Goal: Information Seeking & Learning: Learn about a topic

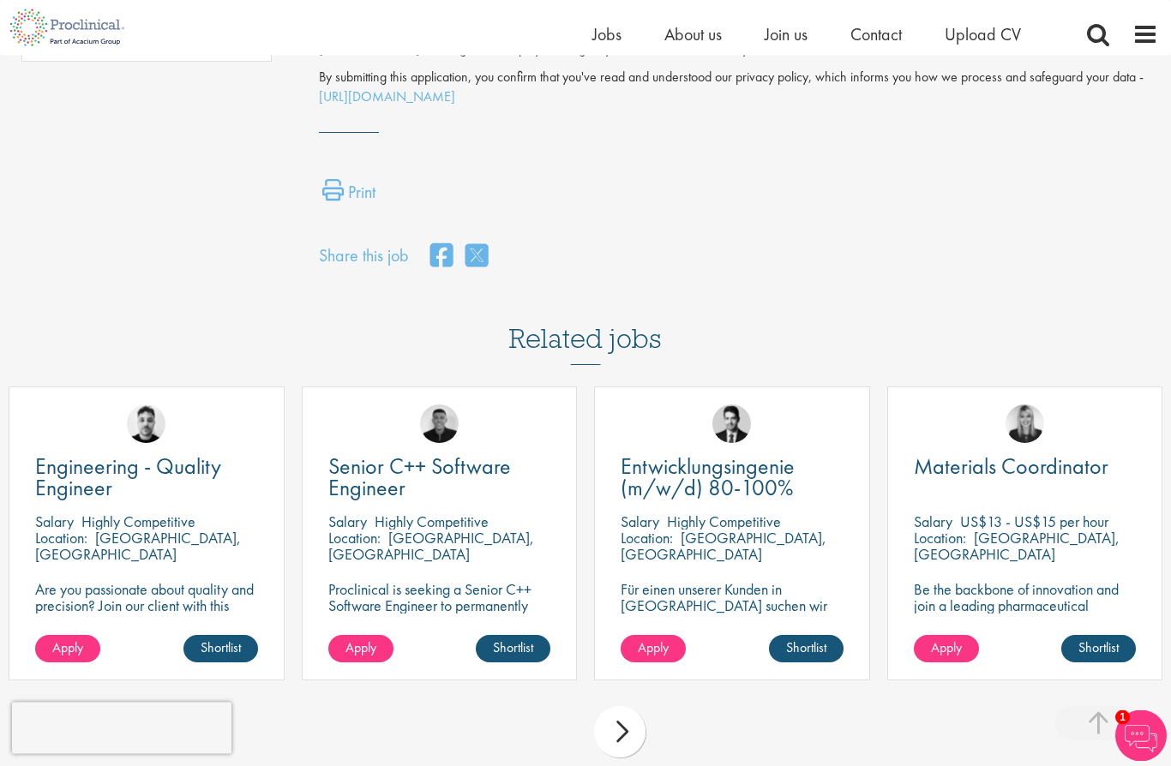
scroll to position [1196, 0]
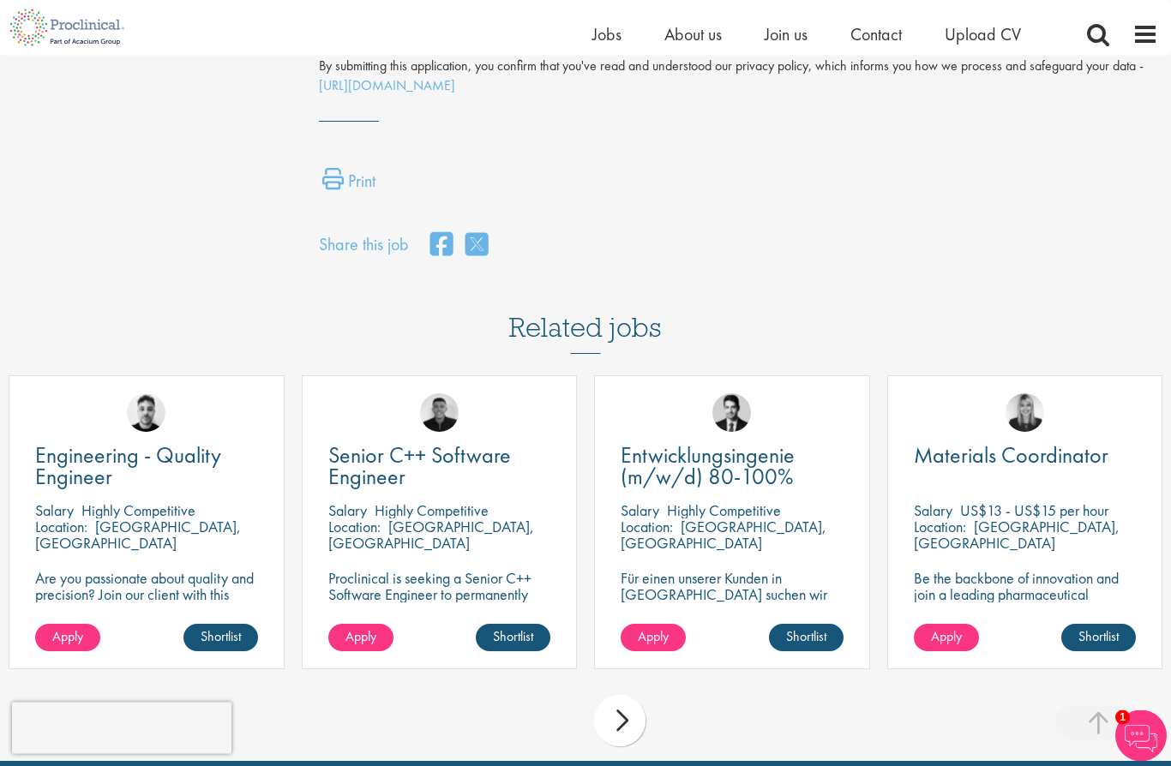
click at [620, 696] on div "next" at bounding box center [619, 721] width 51 height 51
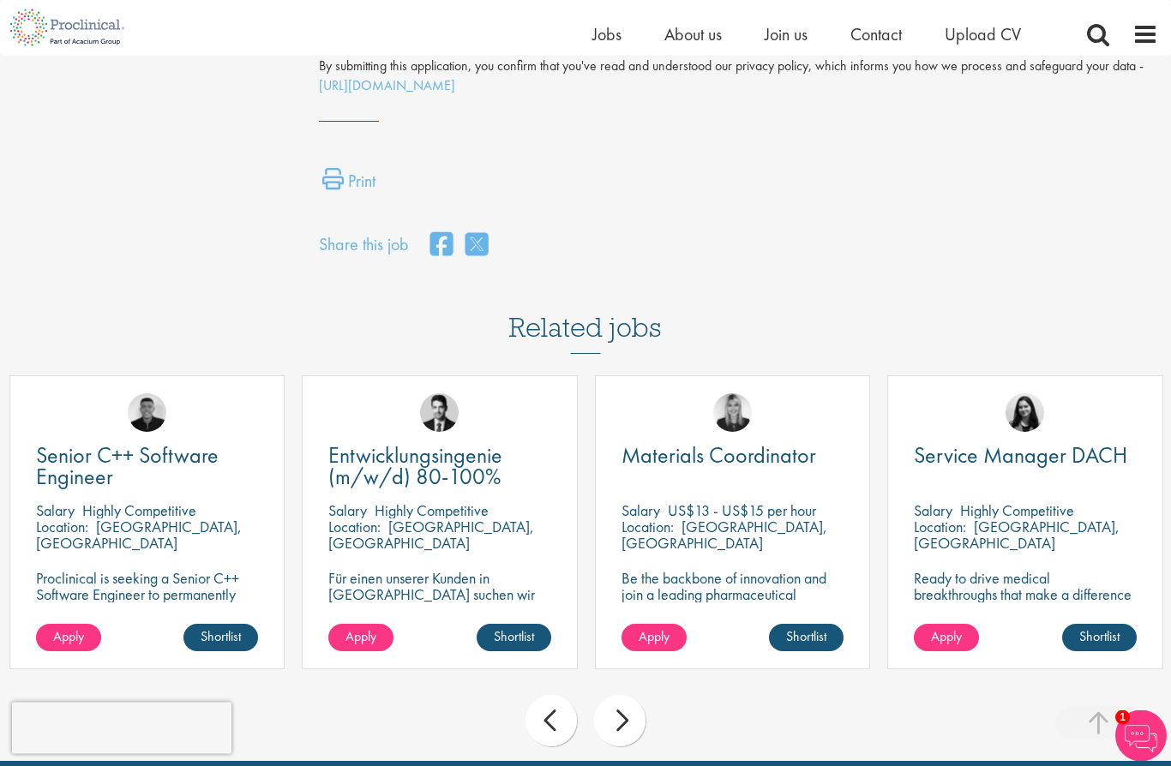
scroll to position [1197, 0]
click at [631, 695] on div "next" at bounding box center [619, 720] width 51 height 51
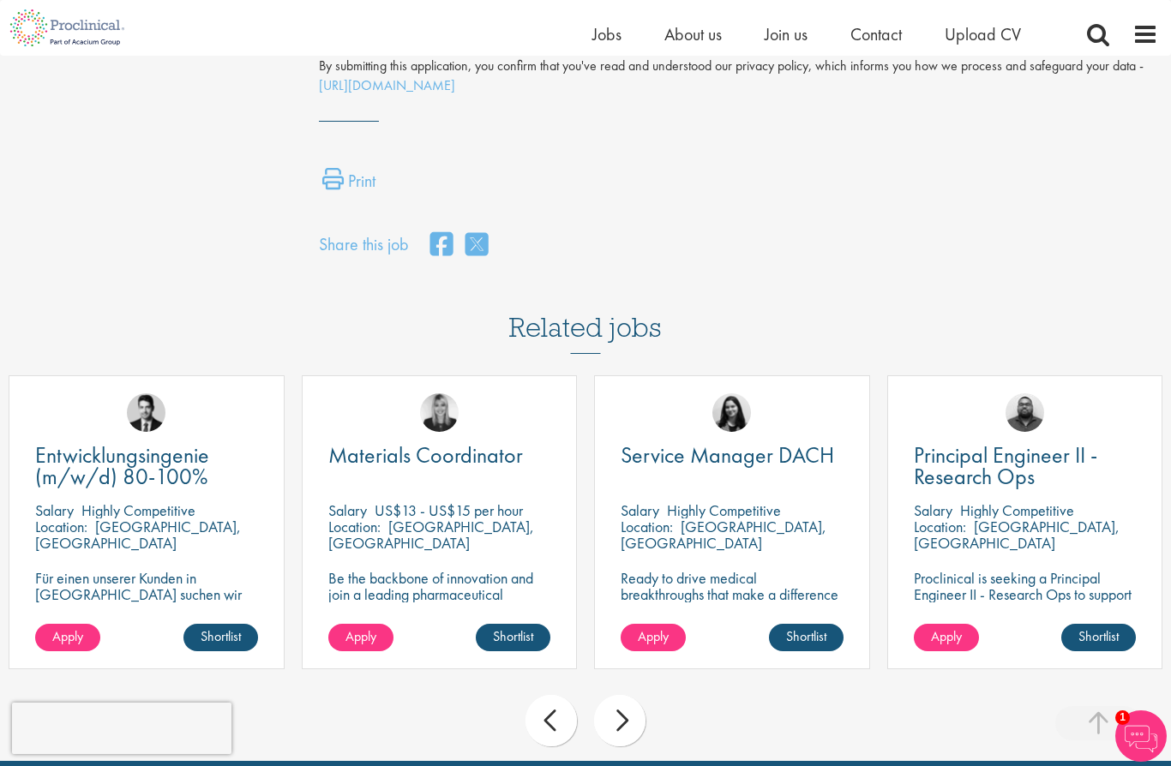
click at [637, 695] on div "next" at bounding box center [619, 720] width 51 height 51
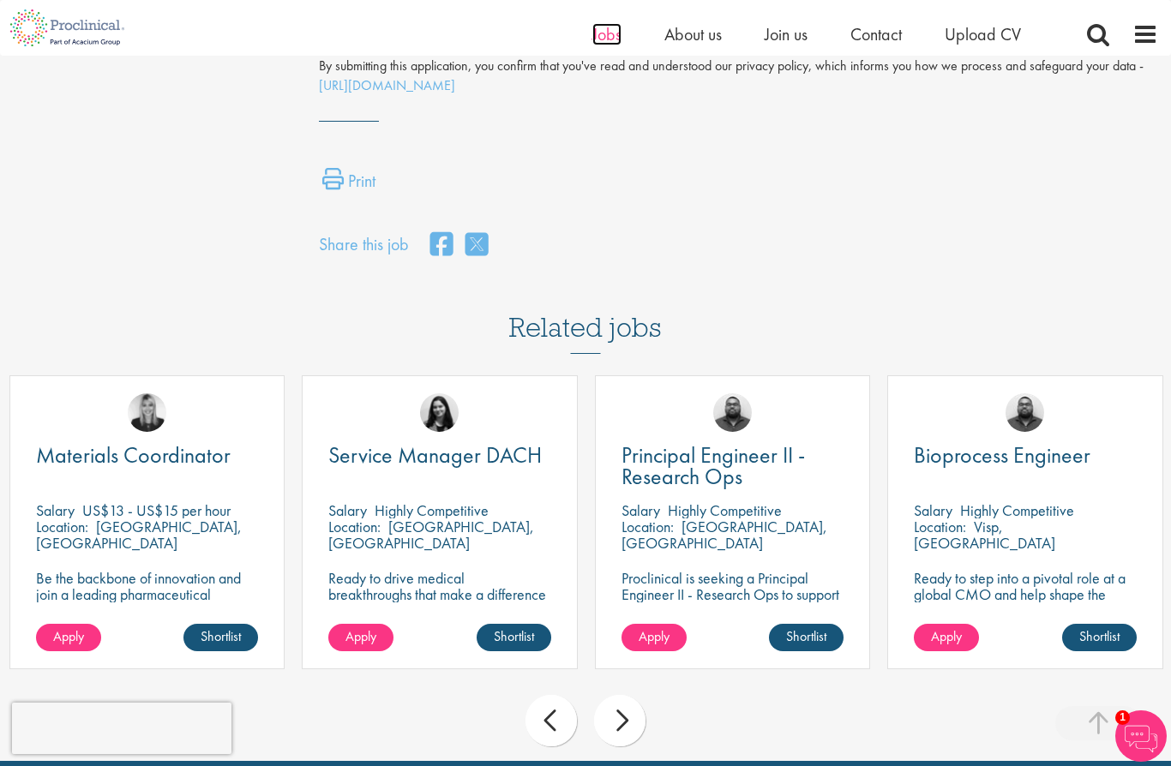
click at [616, 31] on span "Jobs" at bounding box center [606, 34] width 29 height 22
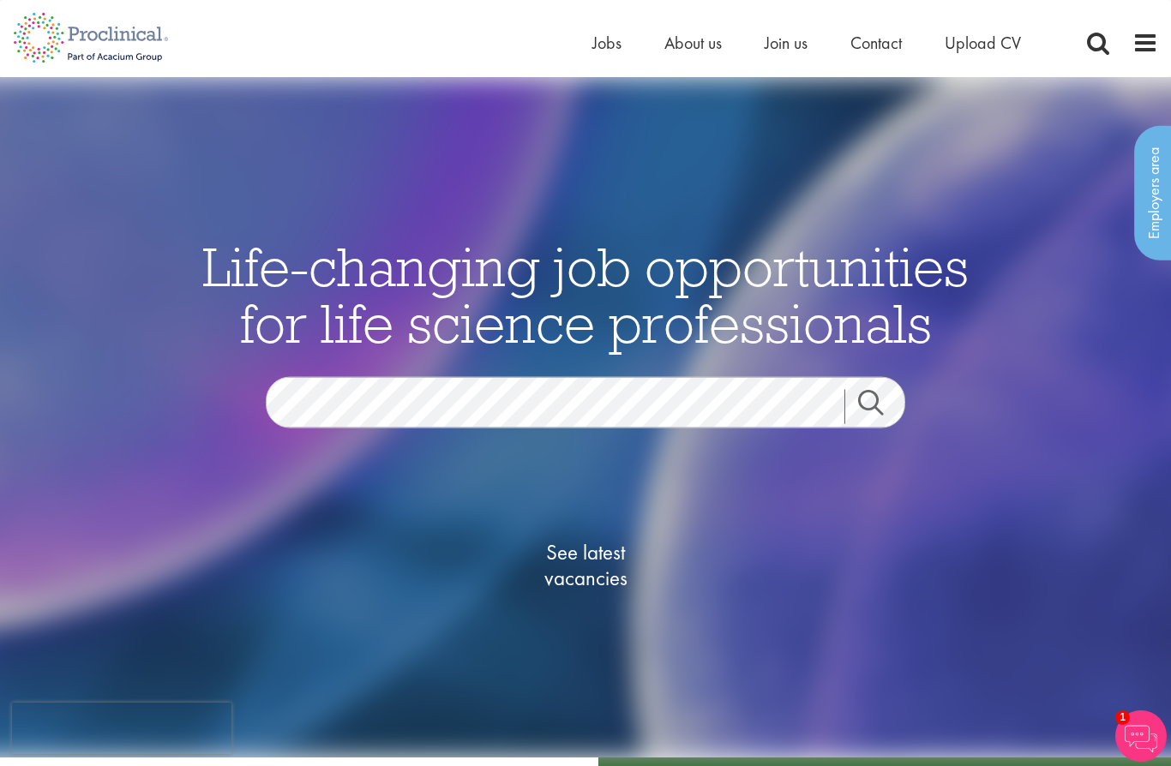
click at [881, 423] on link "Search" at bounding box center [881, 406] width 74 height 34
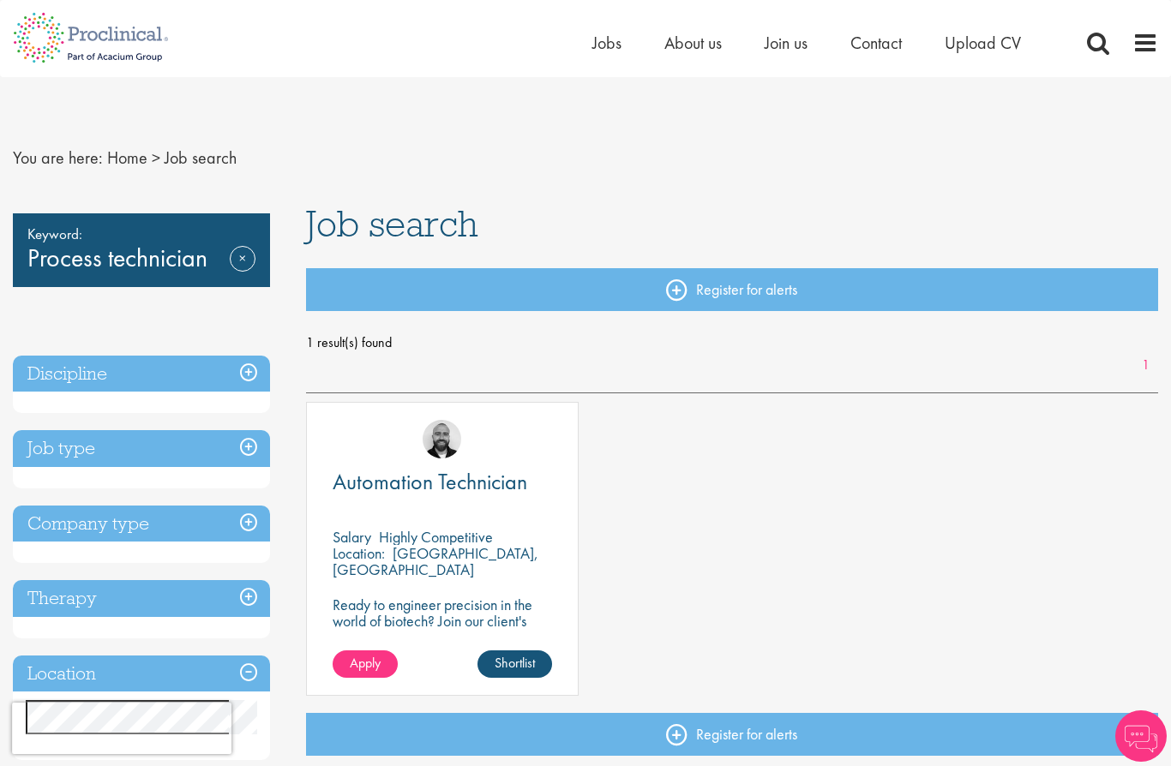
click at [256, 456] on h3 "Job type" at bounding box center [141, 448] width 257 height 37
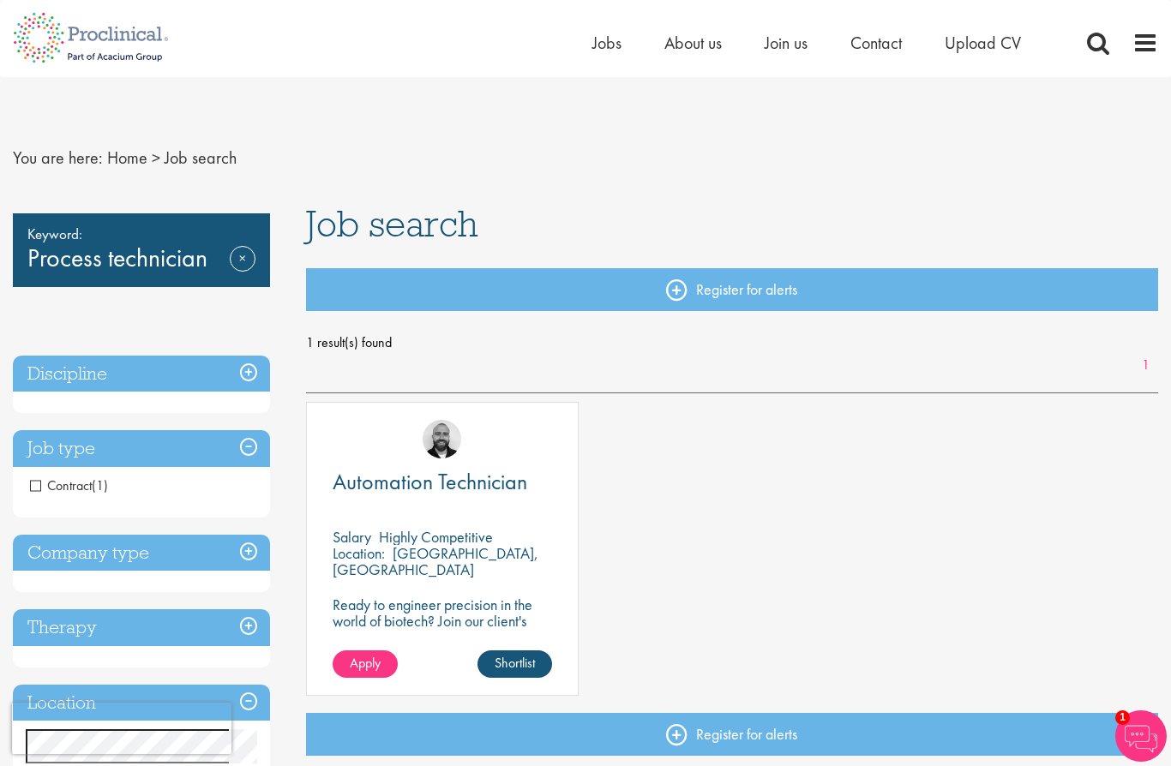
click at [249, 556] on h3 "Company type" at bounding box center [141, 553] width 257 height 37
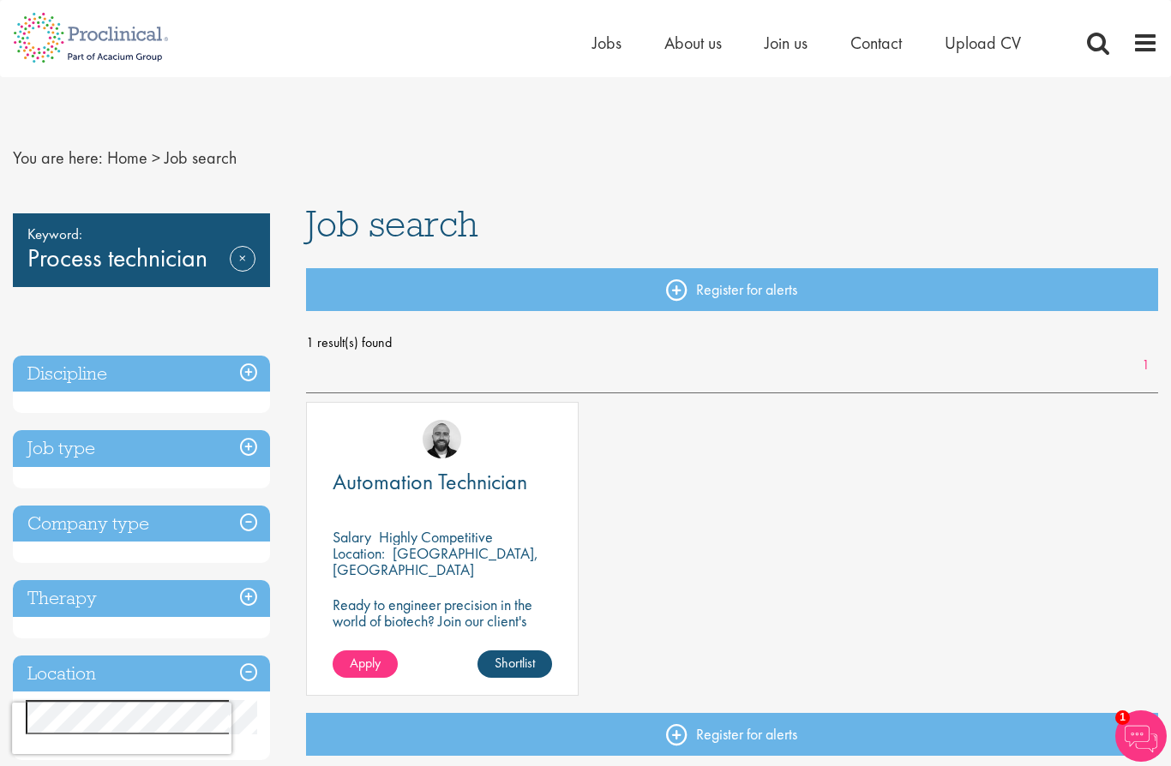
click at [257, 525] on h3 "Company type" at bounding box center [141, 524] width 257 height 37
click at [254, 371] on h3 "Discipline" at bounding box center [141, 374] width 257 height 37
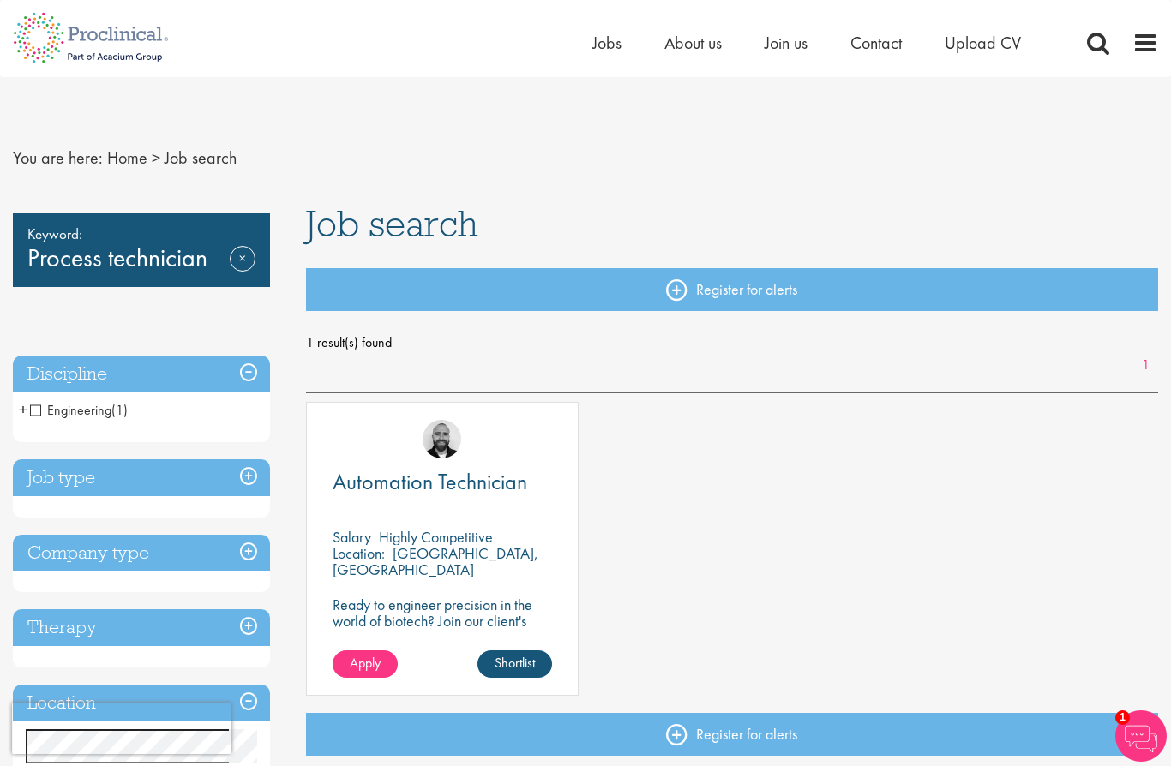
click at [256, 485] on h3 "Job type" at bounding box center [141, 477] width 257 height 37
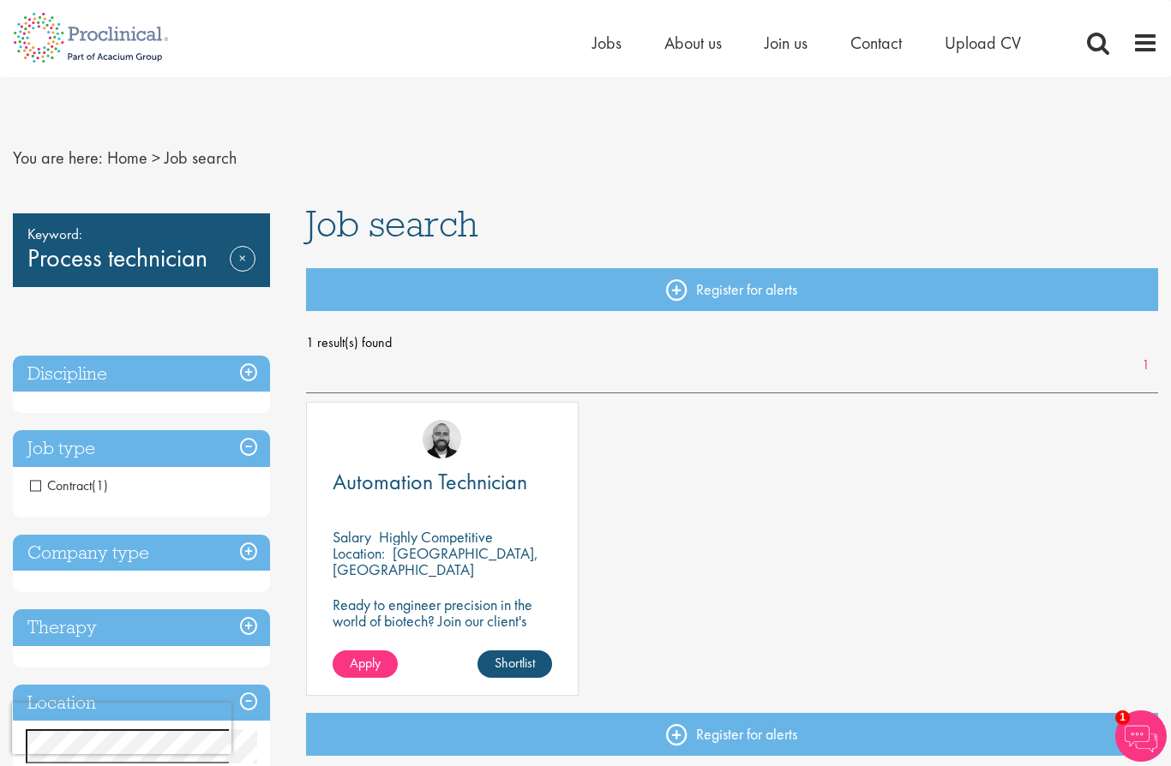
click at [254, 562] on h3 "Company type" at bounding box center [141, 553] width 257 height 37
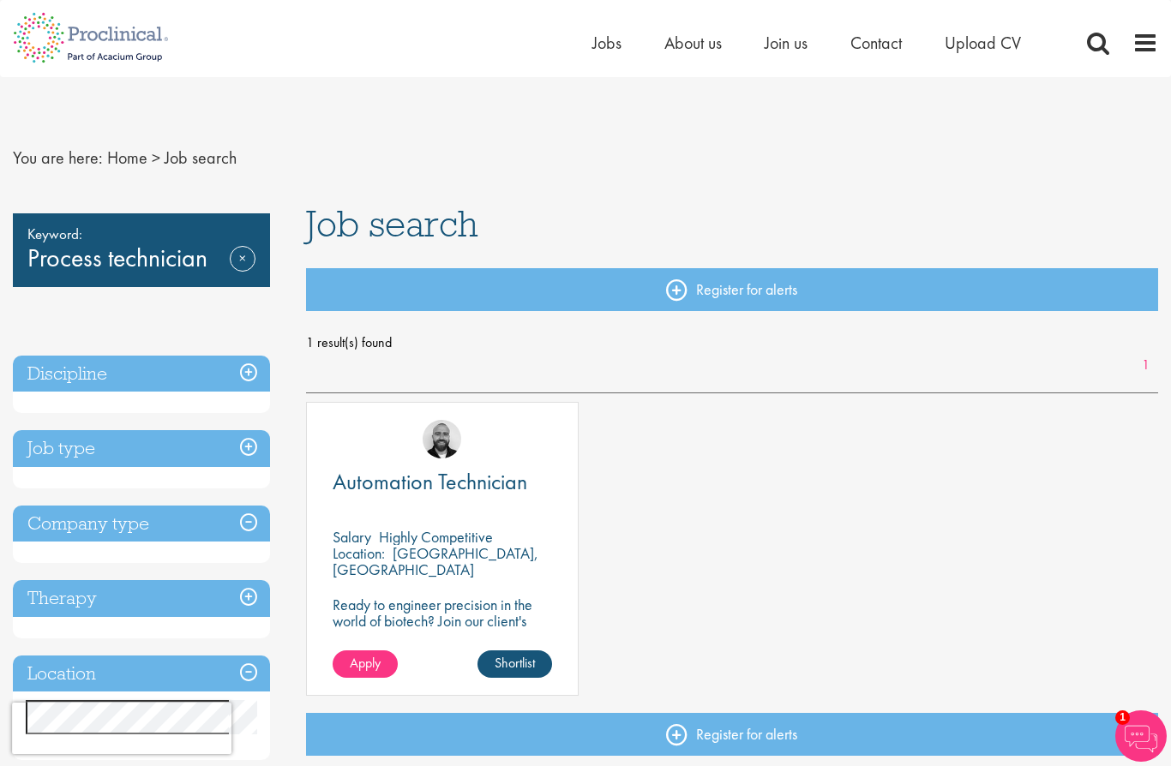
click at [256, 612] on h3 "Therapy" at bounding box center [141, 598] width 257 height 37
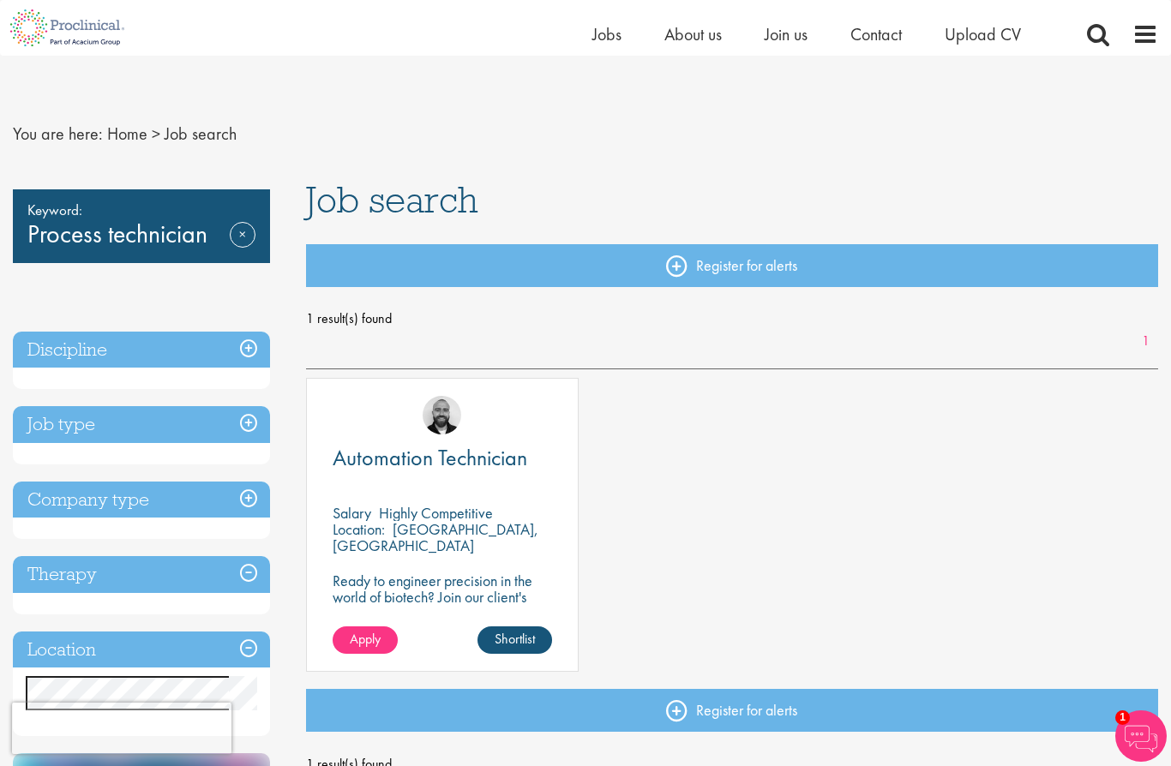
scroll to position [69, 0]
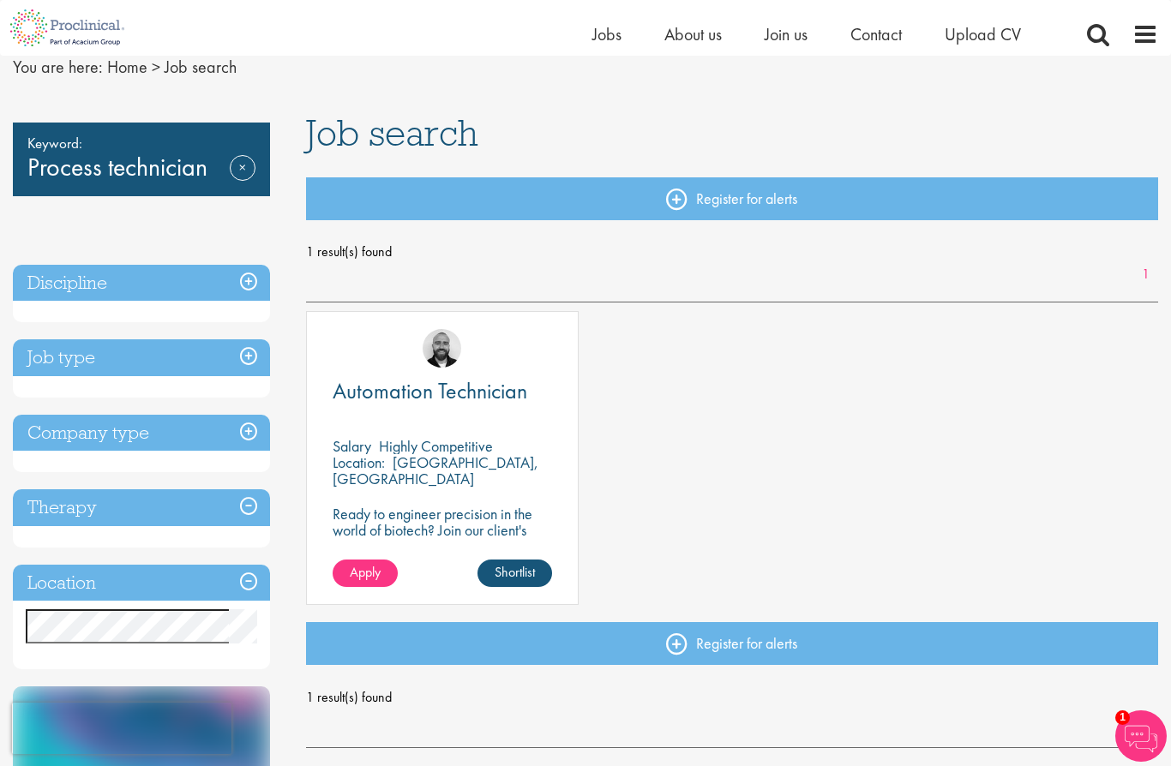
click at [260, 587] on h3 "Location" at bounding box center [141, 583] width 257 height 37
